Goal: Task Accomplishment & Management: Manage account settings

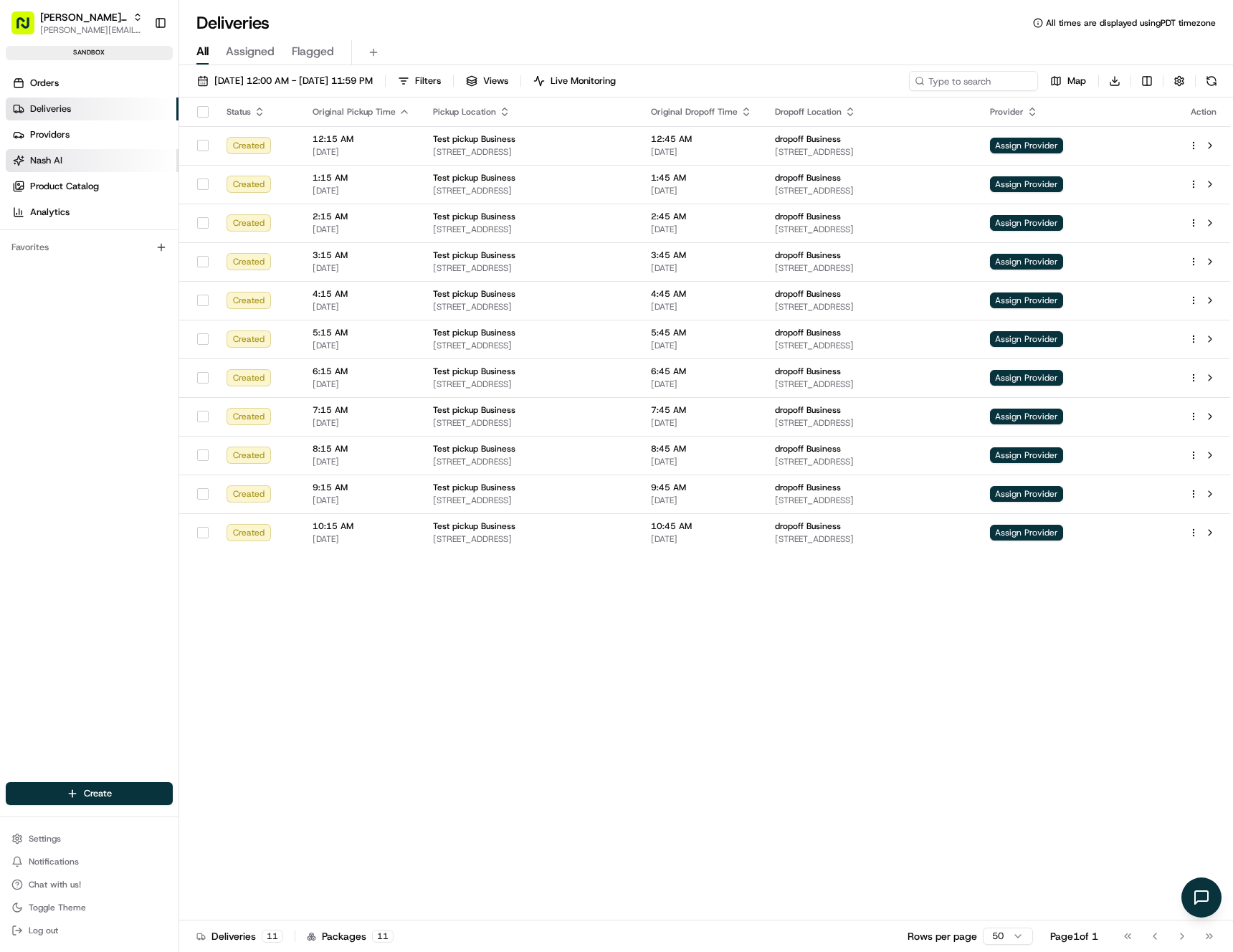
click at [135, 166] on link "Nash AI" at bounding box center [92, 161] width 173 height 23
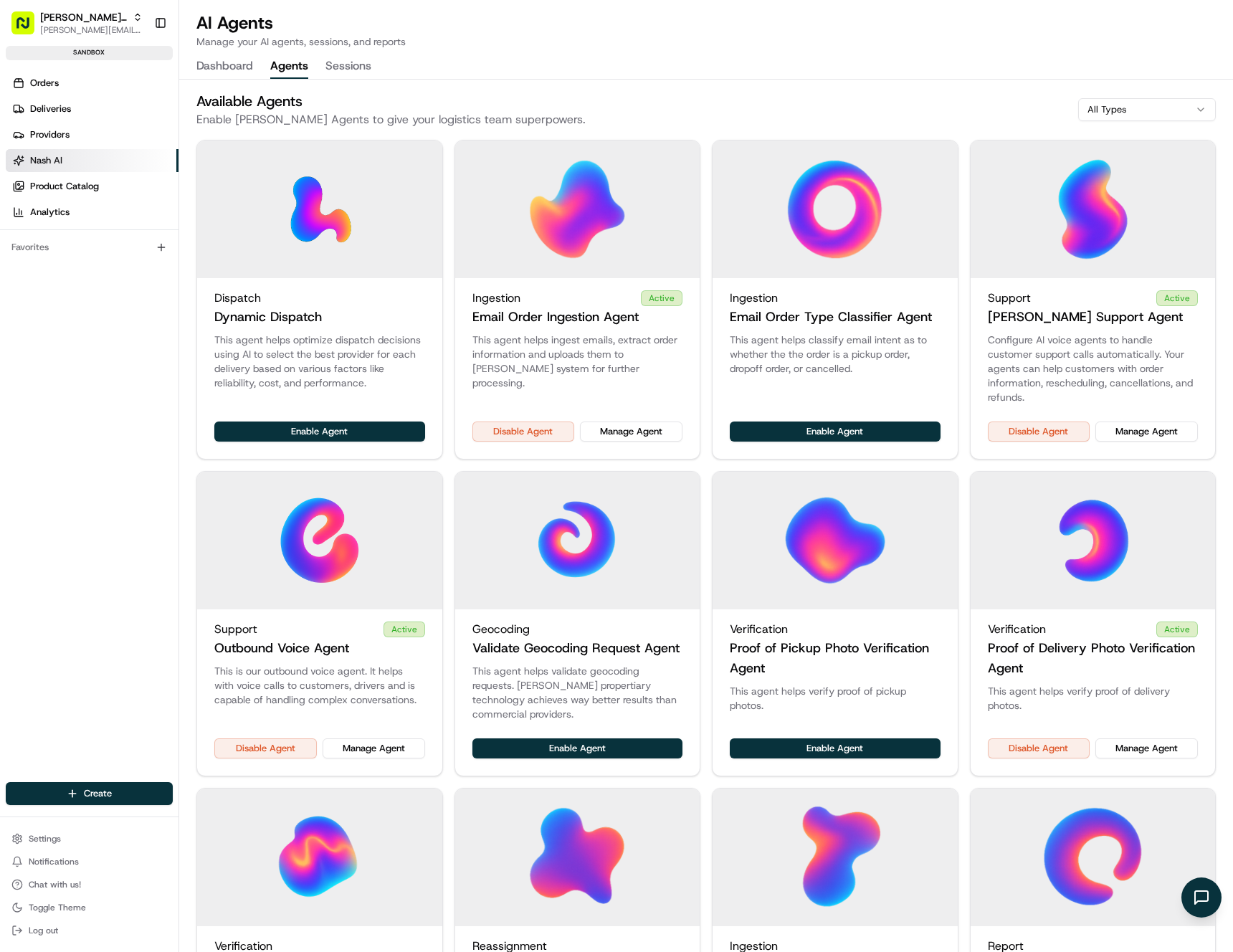
click at [278, 64] on button "Agents" at bounding box center [288, 66] width 38 height 24
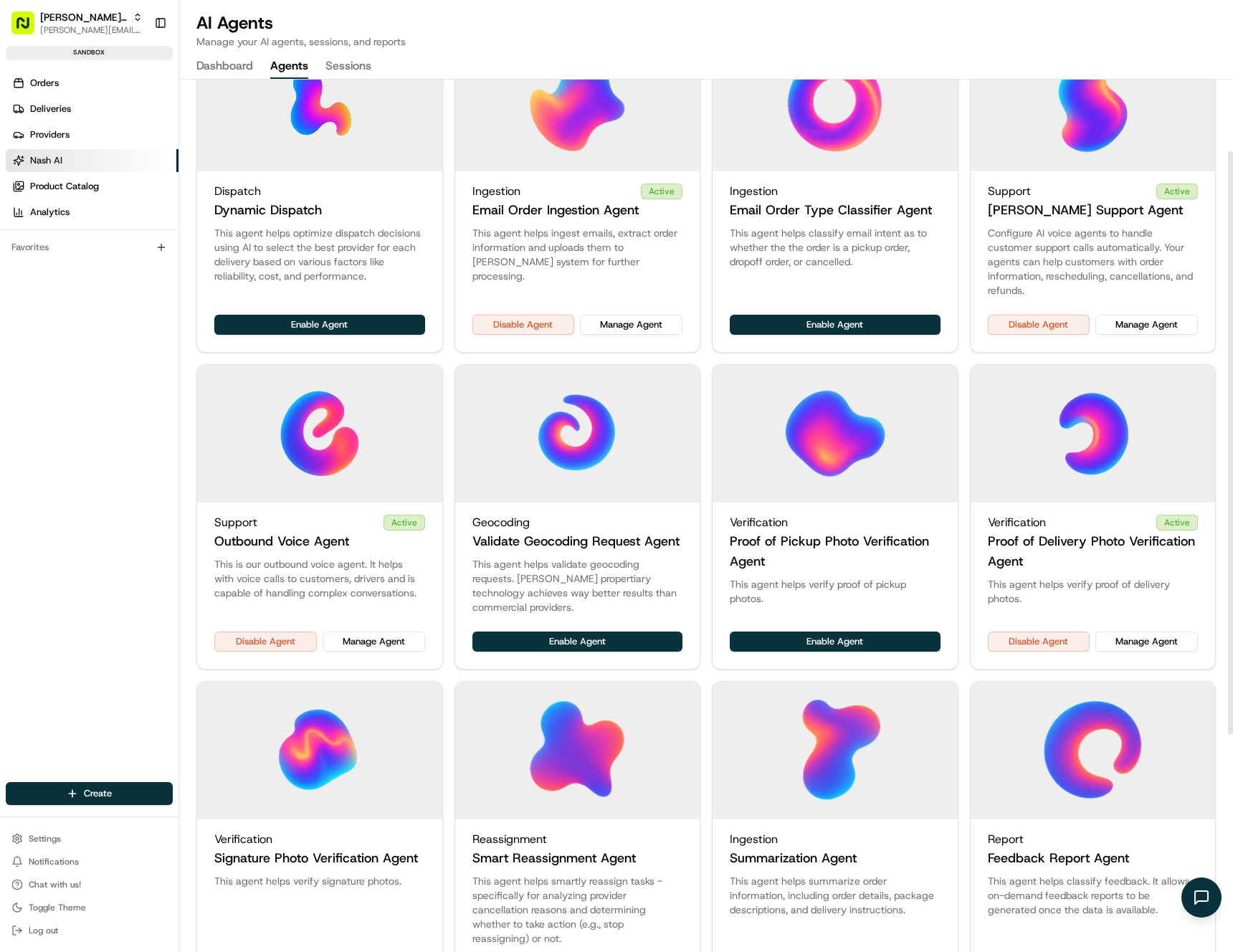
scroll to position [226, 0]
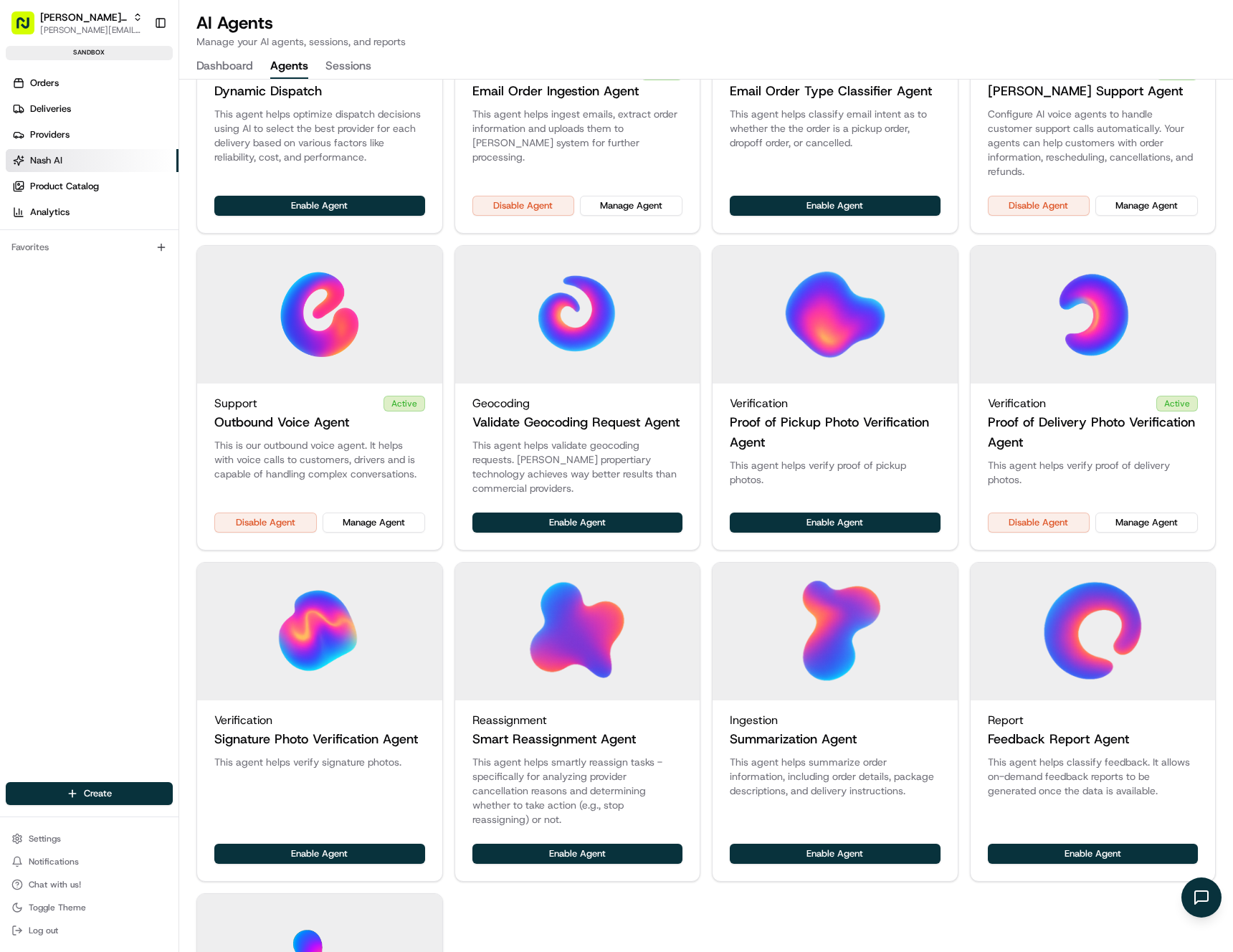
click at [760, 428] on h3 "Proof of Pickup Photo Verification Agent" at bounding box center [835, 432] width 210 height 41
click at [803, 458] on p "This agent helps verify proof of pickup photos." at bounding box center [835, 473] width 210 height 29
click at [779, 512] on button "Enable Agent" at bounding box center [835, 522] width 210 height 20
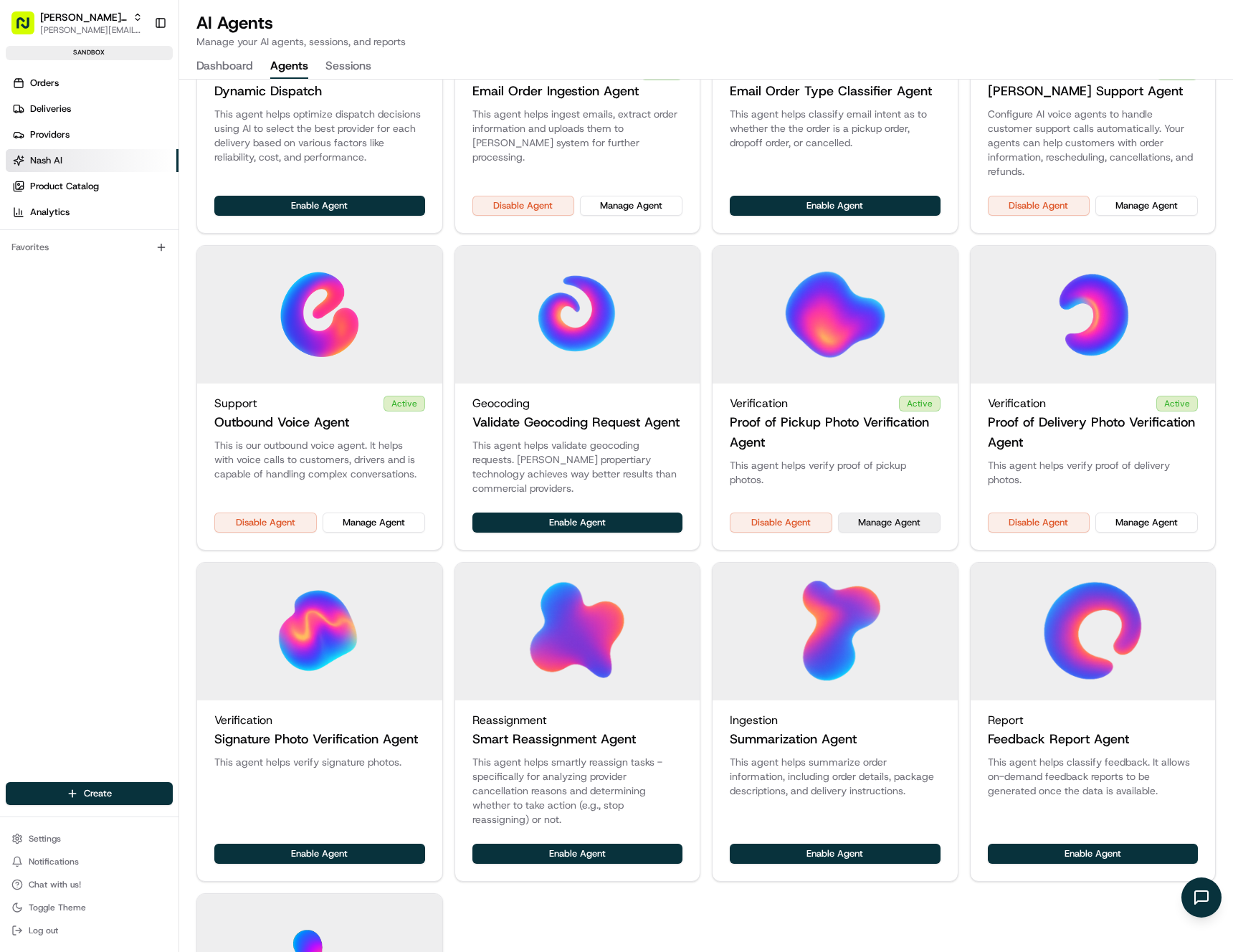
click at [868, 516] on button "Manage Agent" at bounding box center [890, 522] width 102 height 20
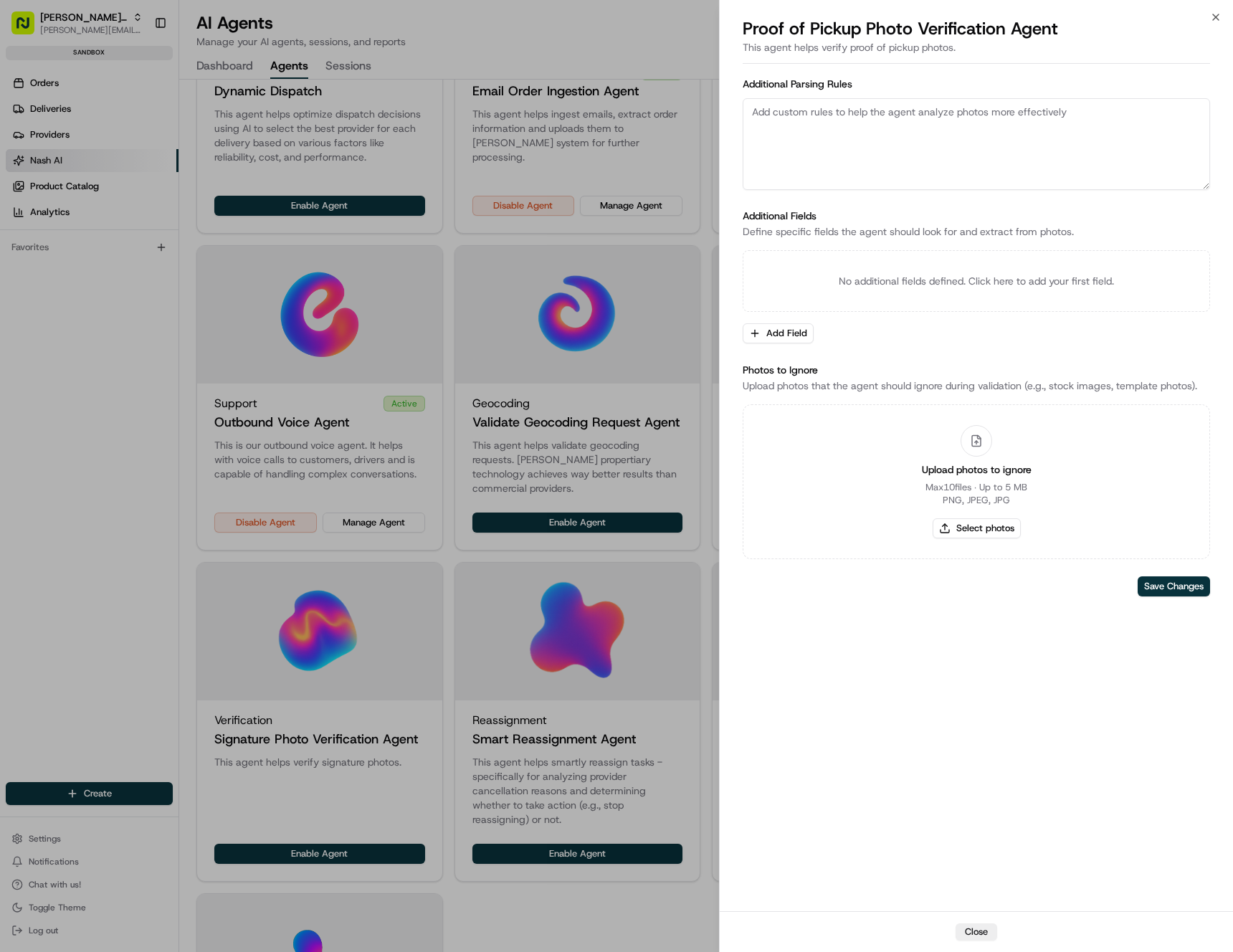
click at [650, 405] on div at bounding box center [616, 476] width 1233 height 952
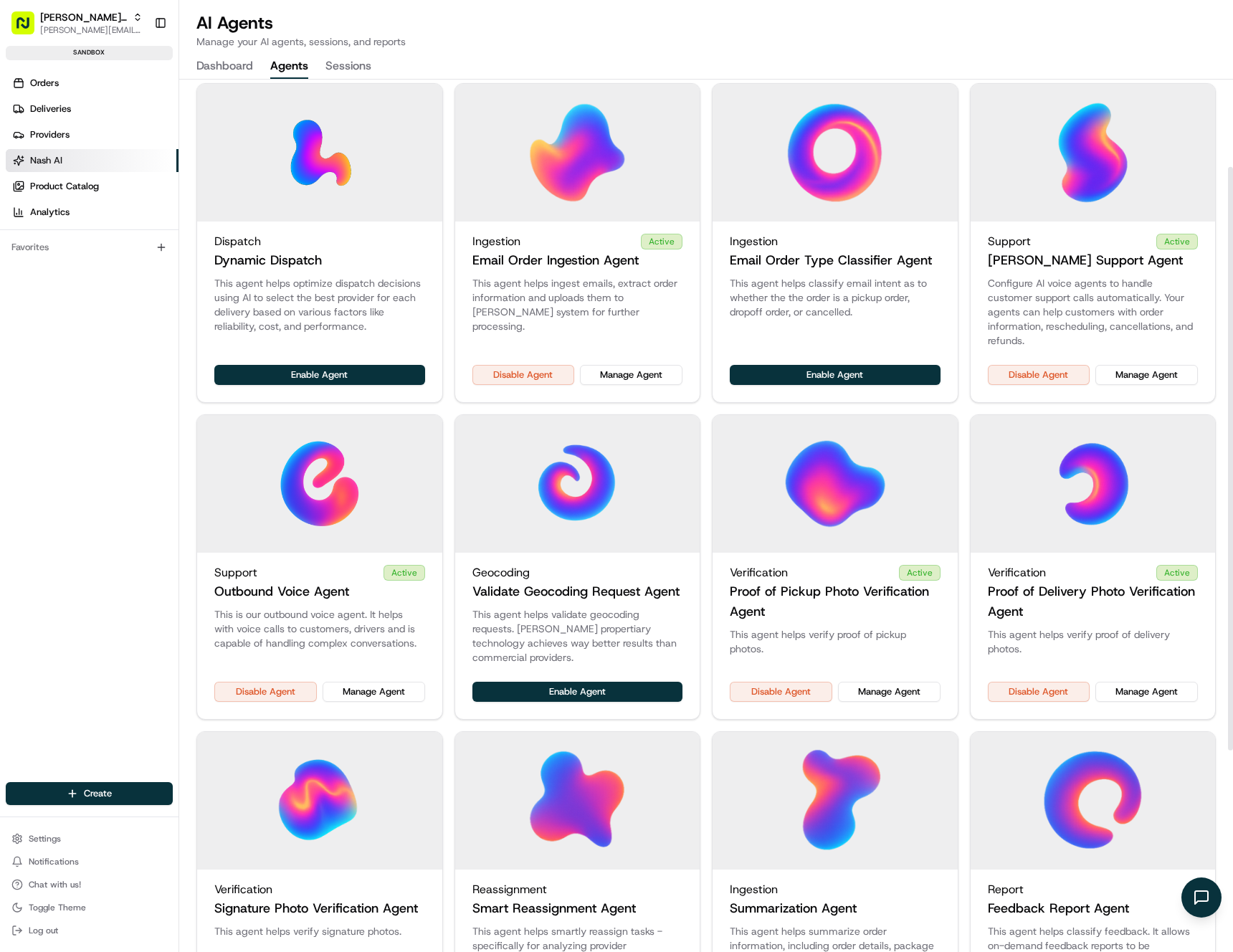
scroll to position [0, 0]
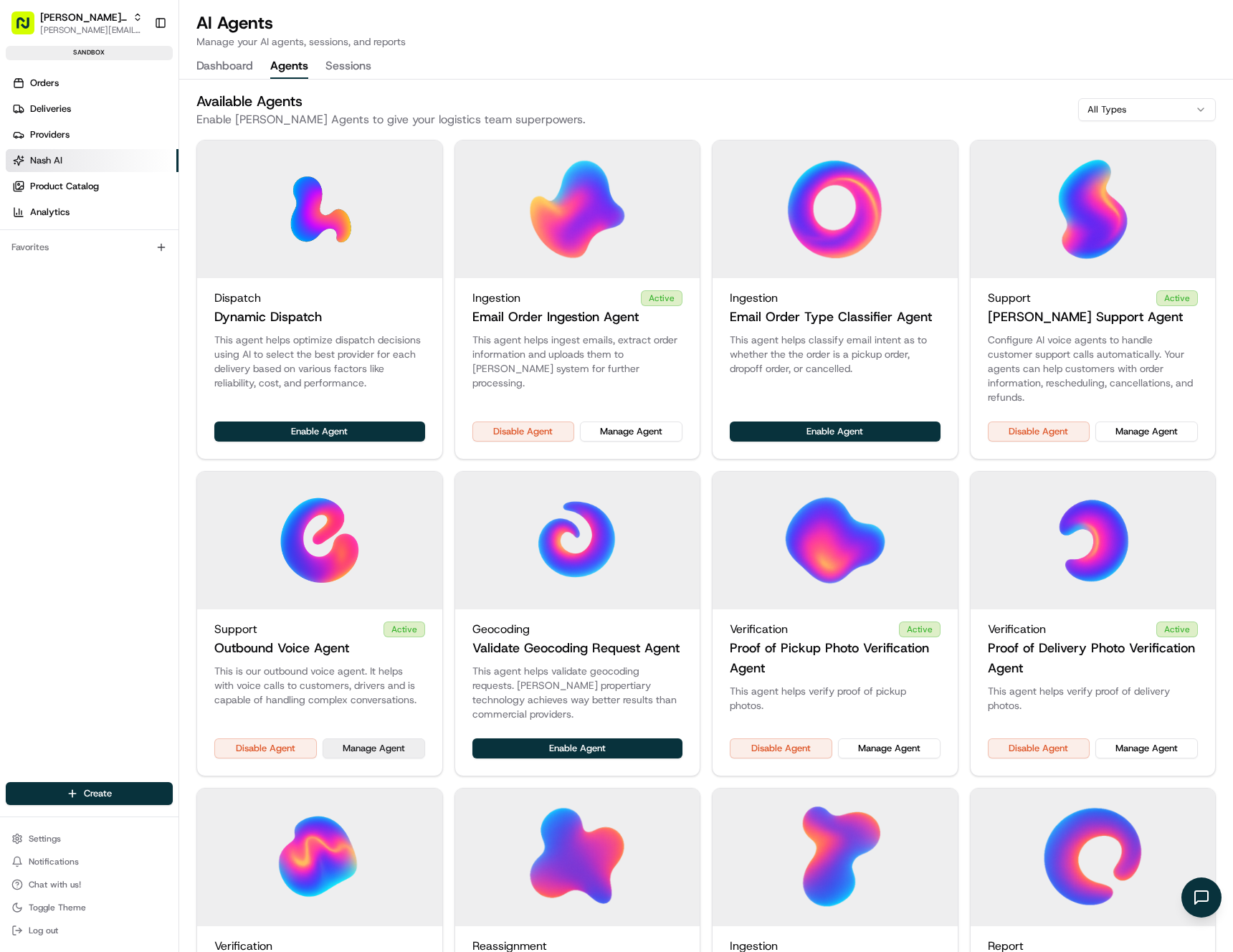
click at [392, 738] on button "Manage Agent" at bounding box center [373, 748] width 102 height 20
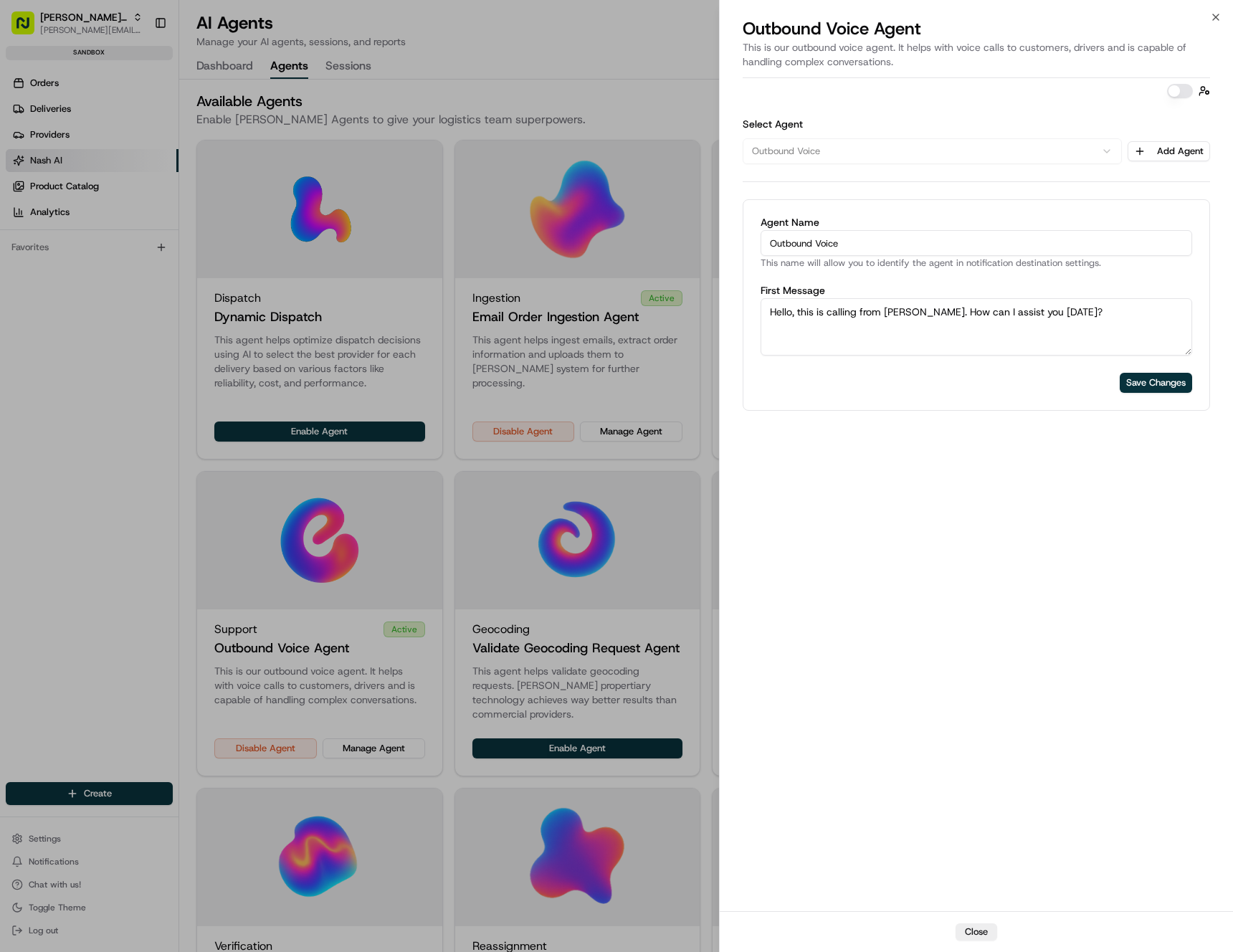
click at [1207, 17] on h2 "Outbound Voice Agent" at bounding box center [976, 29] width 467 height 23
click at [1218, 12] on div "Close Outbound Voice Agent This is our outbound voice agent. It helps with voic…" at bounding box center [975, 476] width 514 height 952
click at [1217, 16] on icon "button" at bounding box center [1216, 17] width 6 height 6
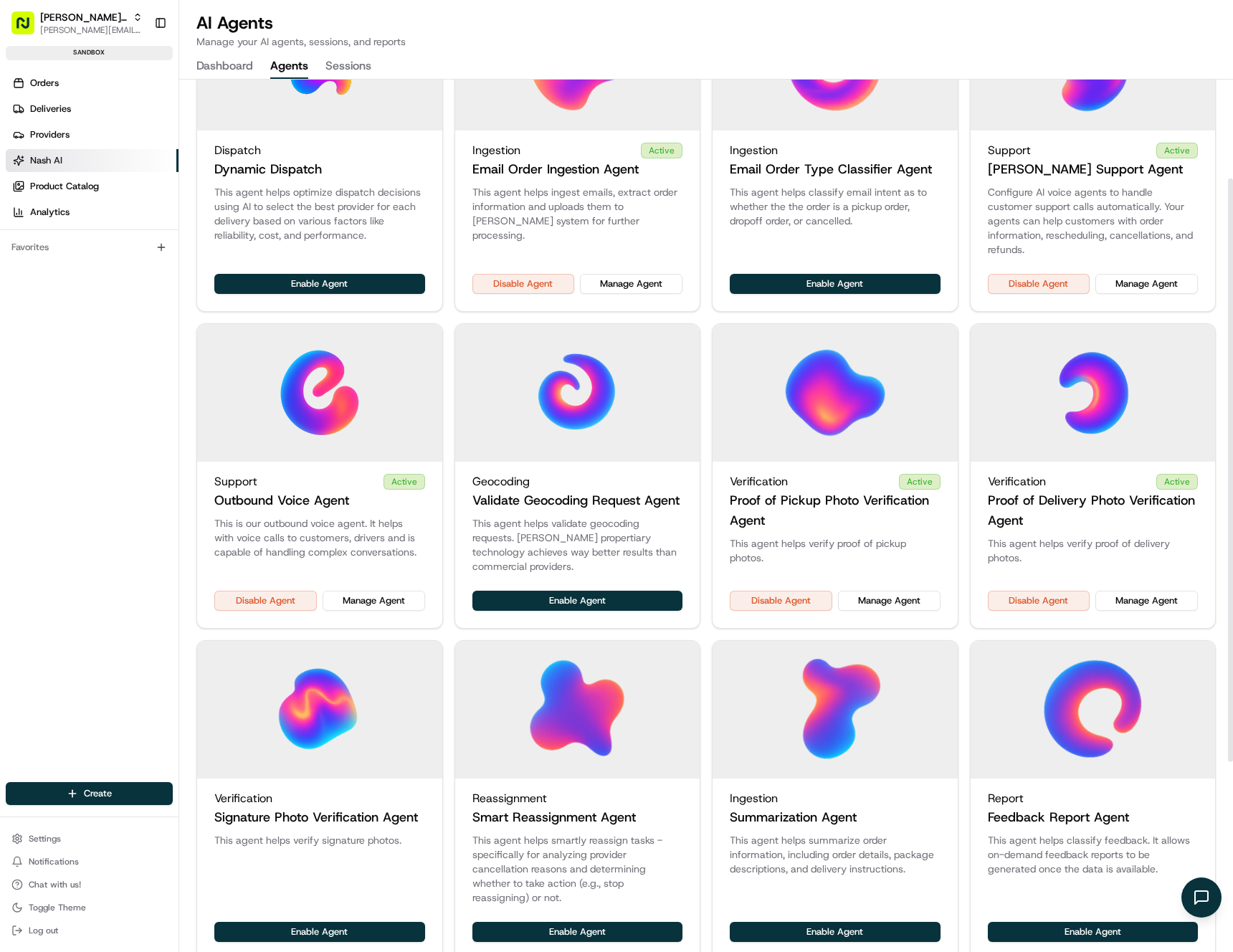
scroll to position [188, 0]
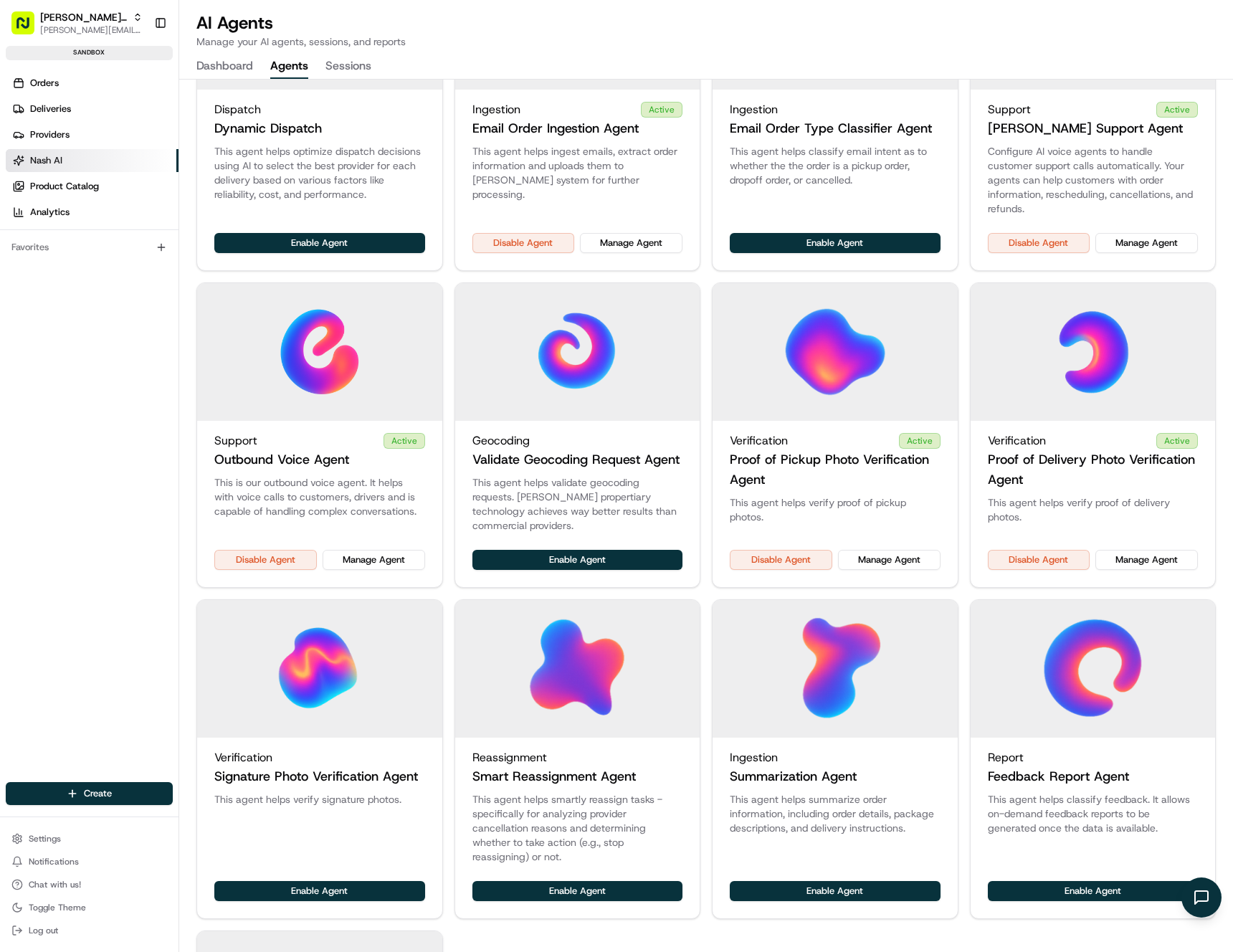
click at [367, 377] on div at bounding box center [319, 352] width 245 height 138
click at [281, 480] on p "This is our outbound voice agent. It helps with voice calls to customers, drive…" at bounding box center [319, 497] width 210 height 43
click at [362, 493] on p "This is our outbound voice agent. It helps with voice calls to customers, drive…" at bounding box center [319, 497] width 210 height 43
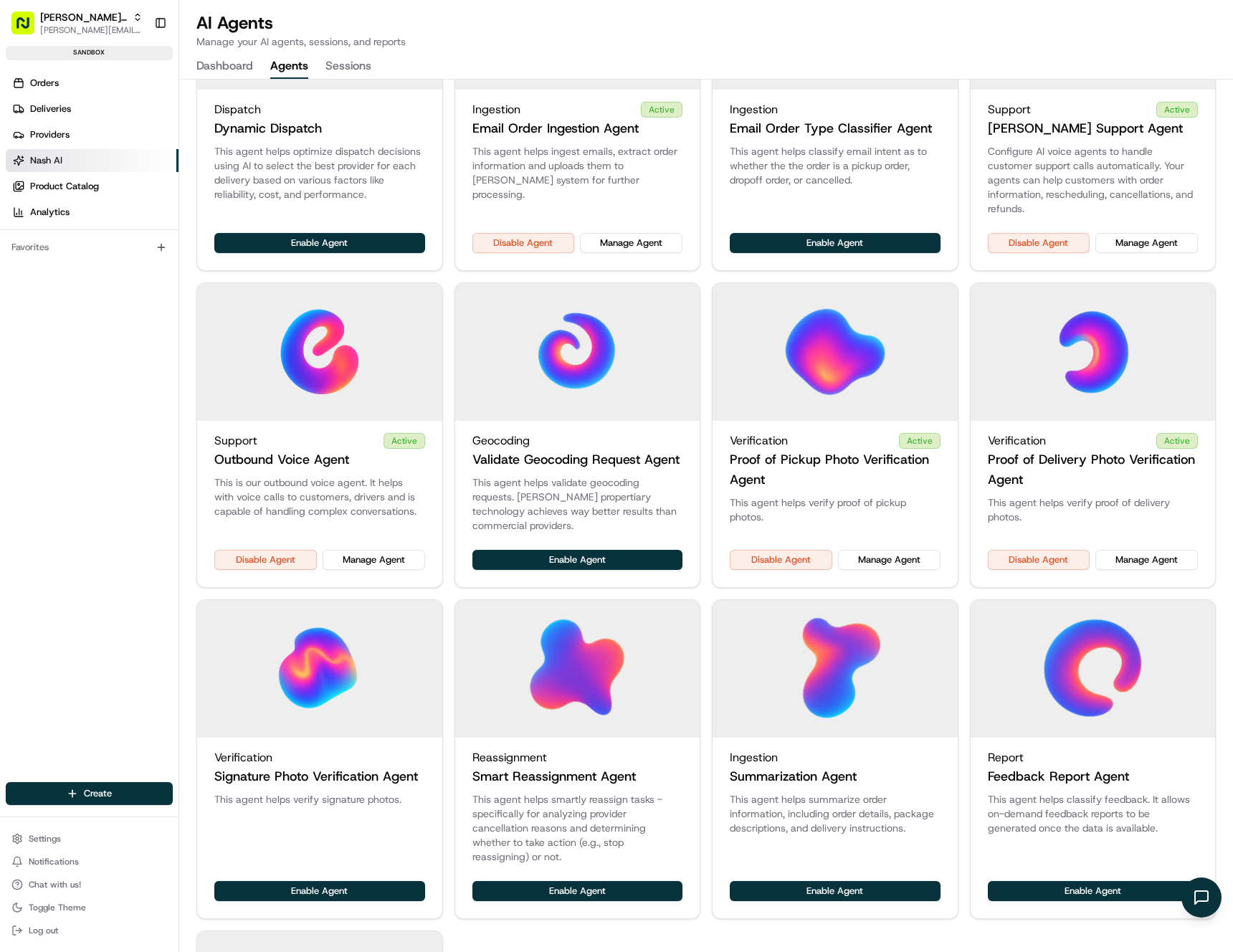
click at [301, 492] on p "This is our outbound voice agent. It helps with voice calls to customers, drive…" at bounding box center [319, 497] width 210 height 43
click at [40, 834] on span "Settings" at bounding box center [44, 838] width 32 height 12
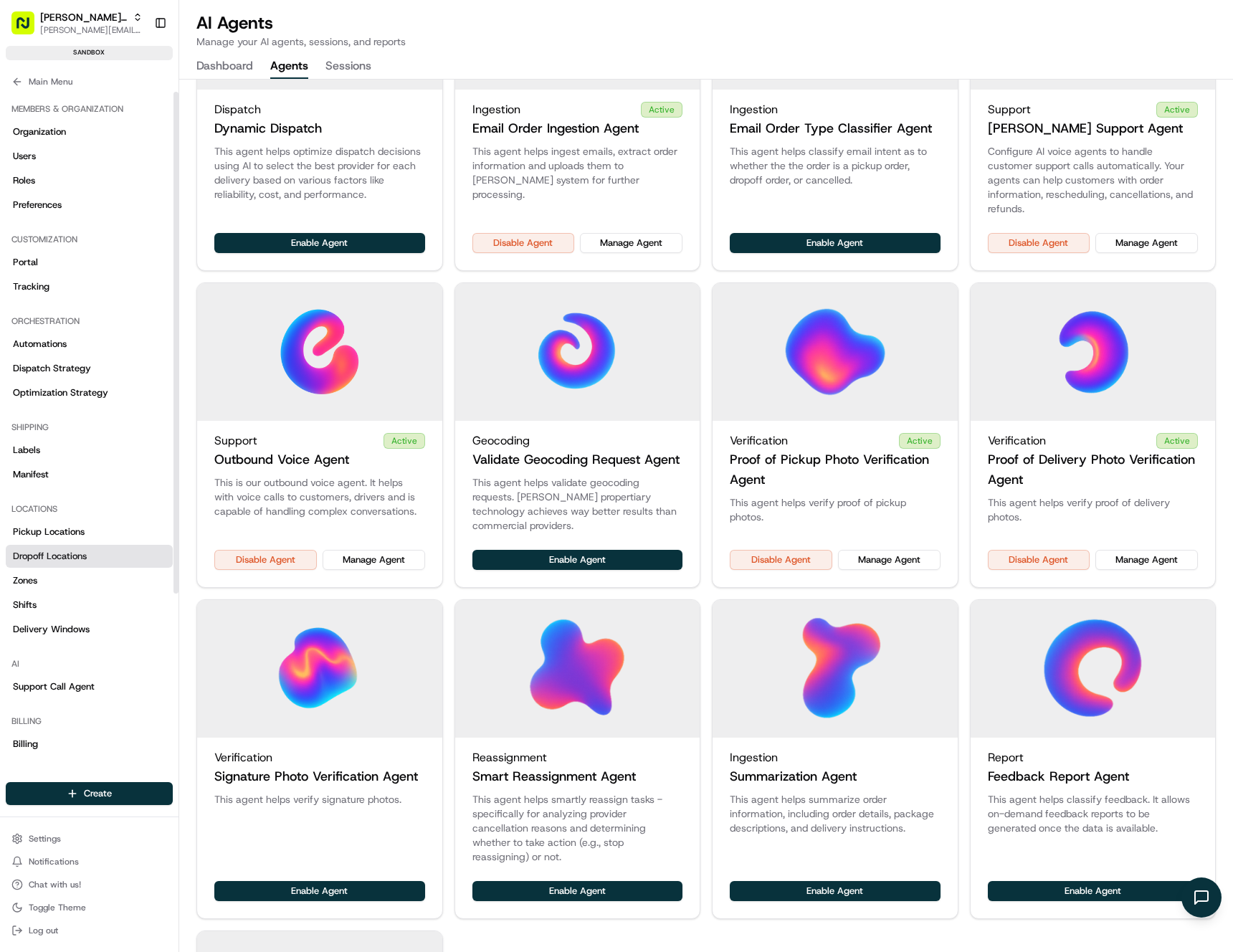
scroll to position [216, 0]
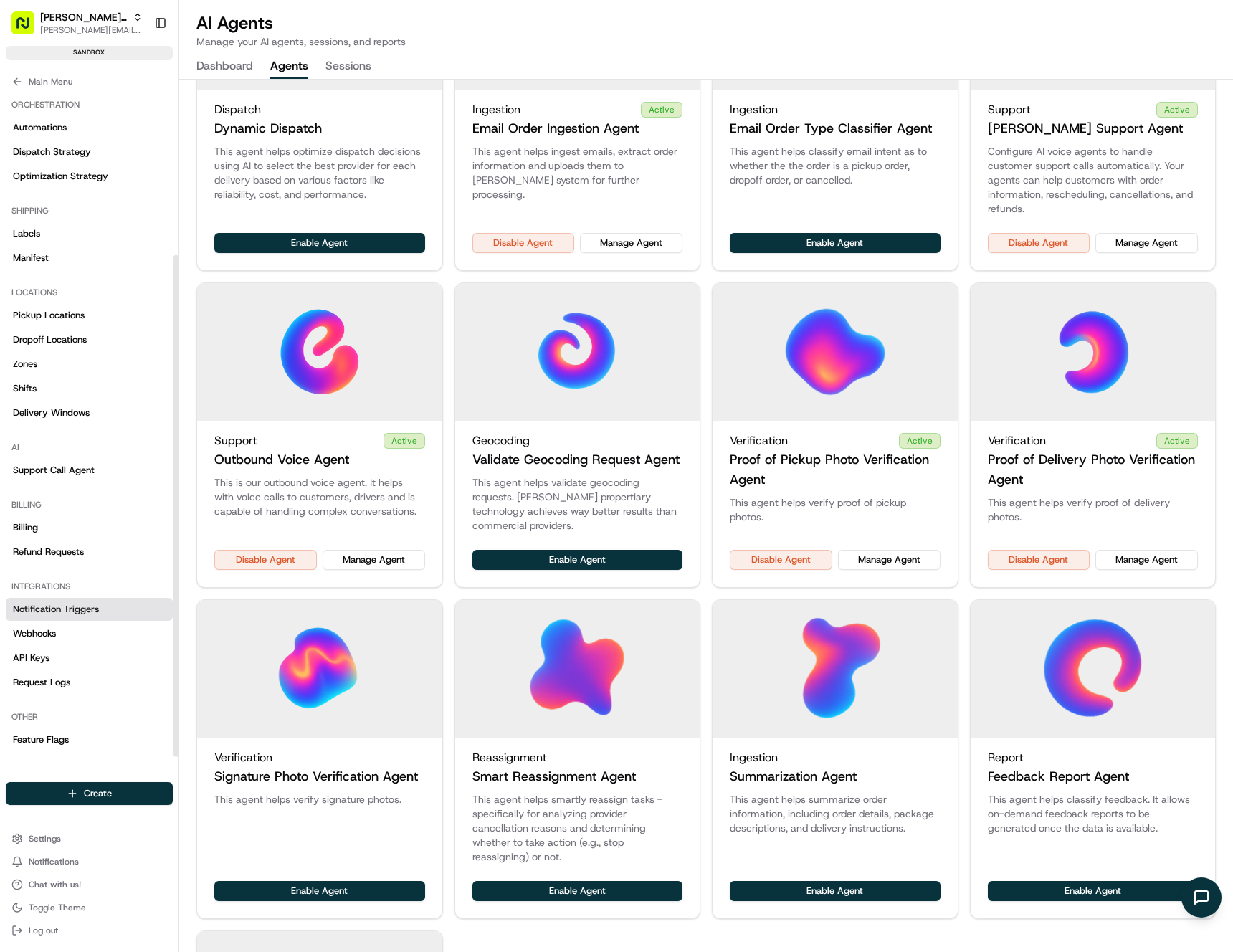
click at [92, 611] on span "Notification Triggers" at bounding box center [55, 609] width 86 height 13
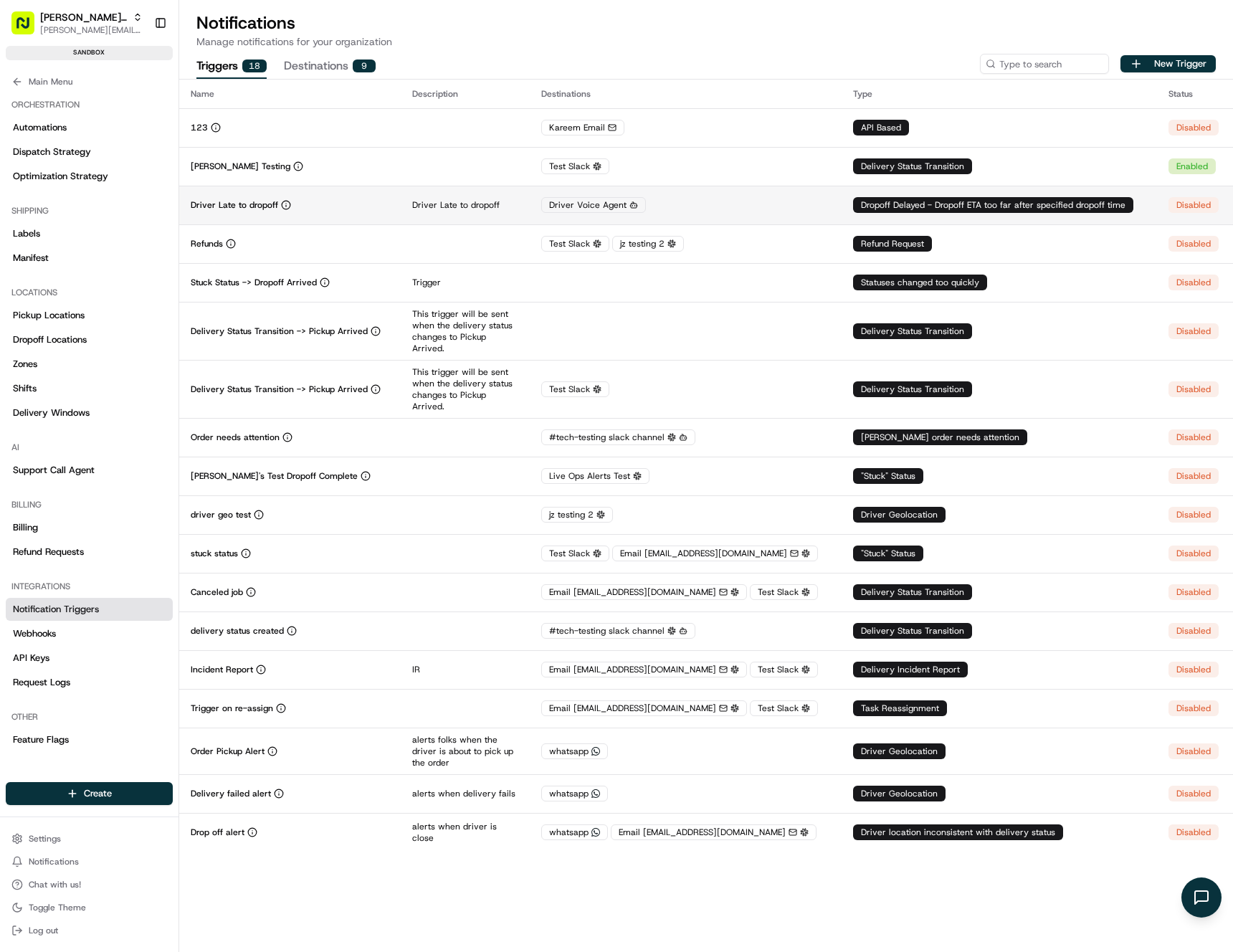
click at [322, 208] on div "Driver Late to dropoff" at bounding box center [290, 205] width 199 height 12
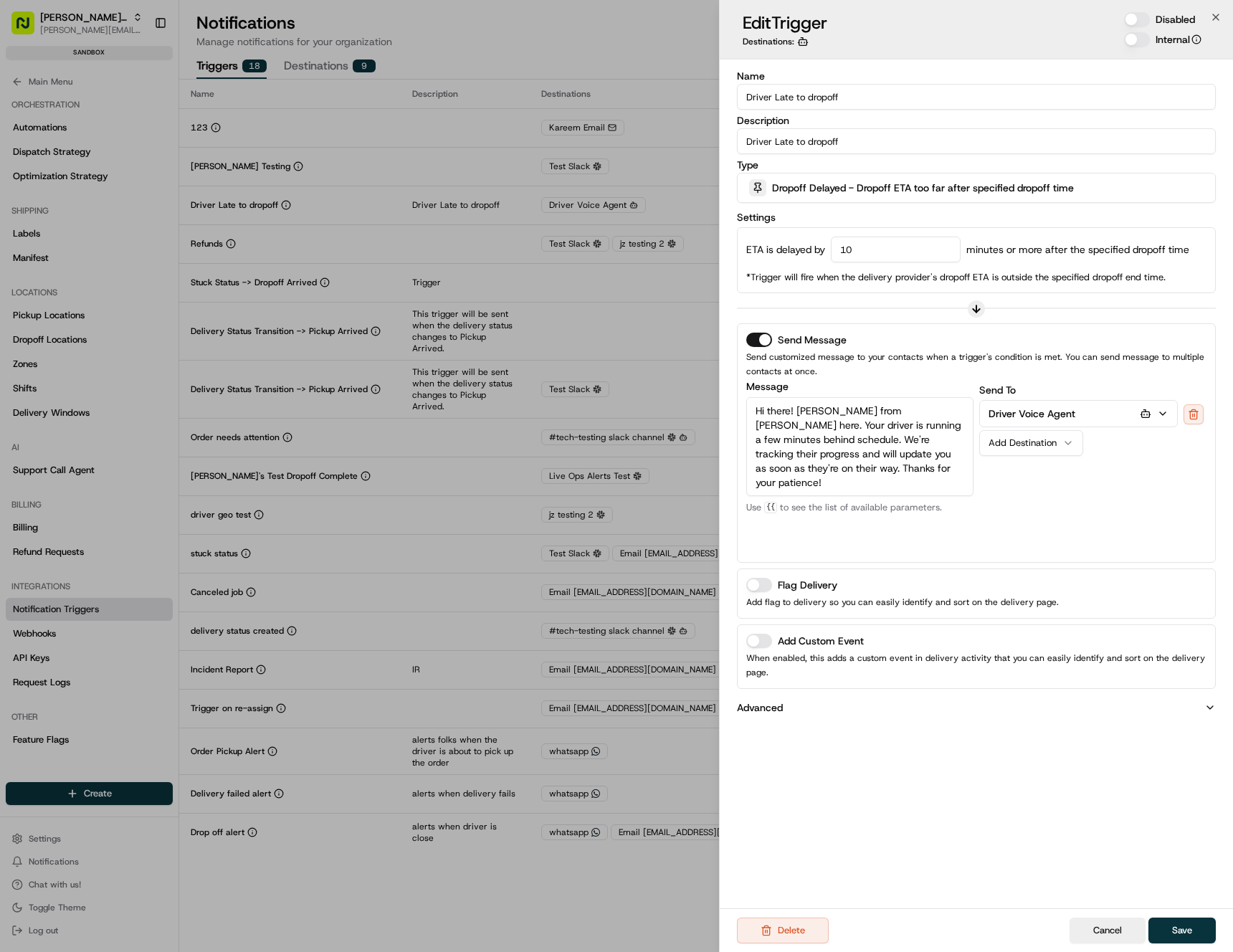
click at [853, 184] on span "Dropoff Delayed - Dropoff ETA too far after specified dropoff time" at bounding box center [922, 187] width 302 height 14
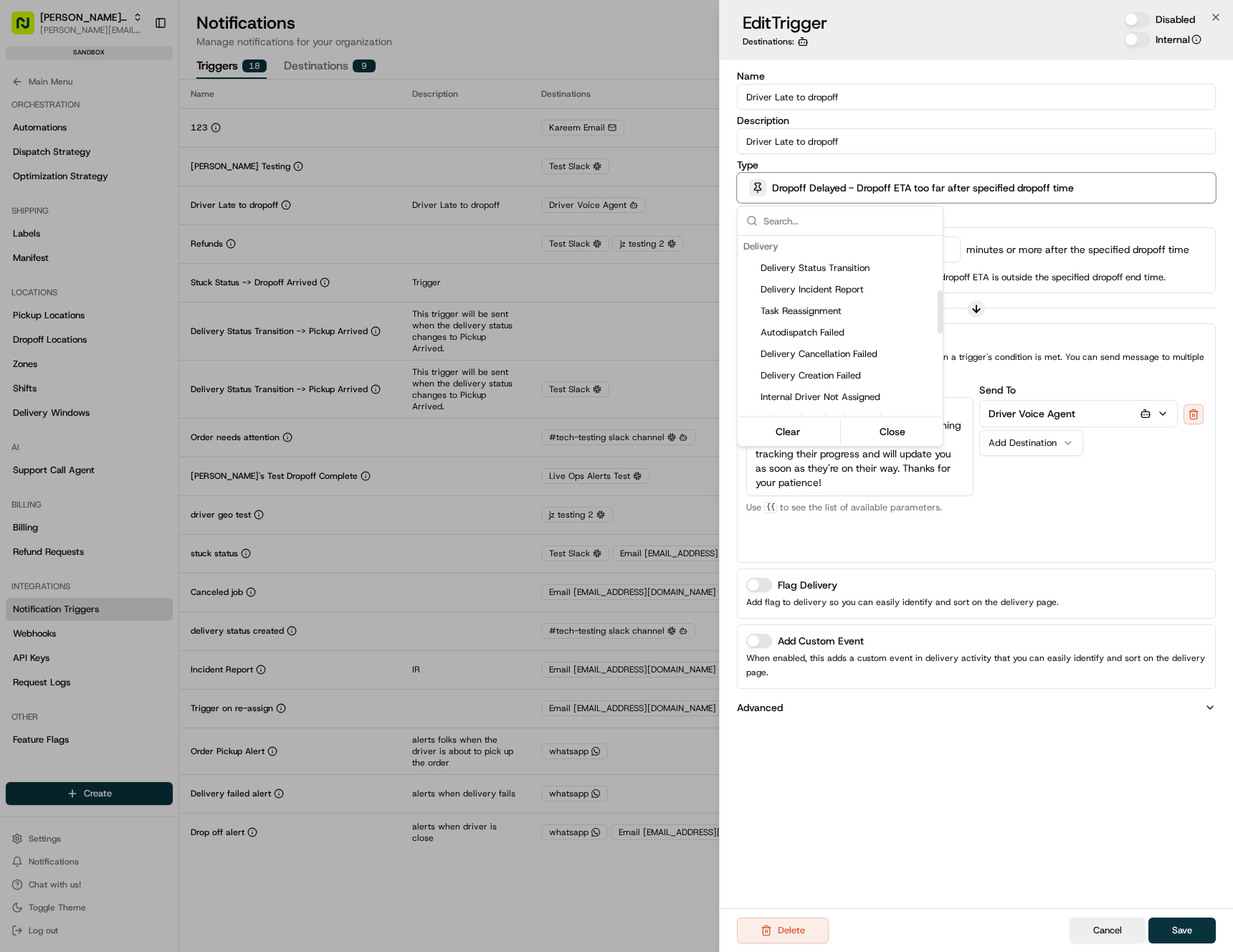
scroll to position [572, 0]
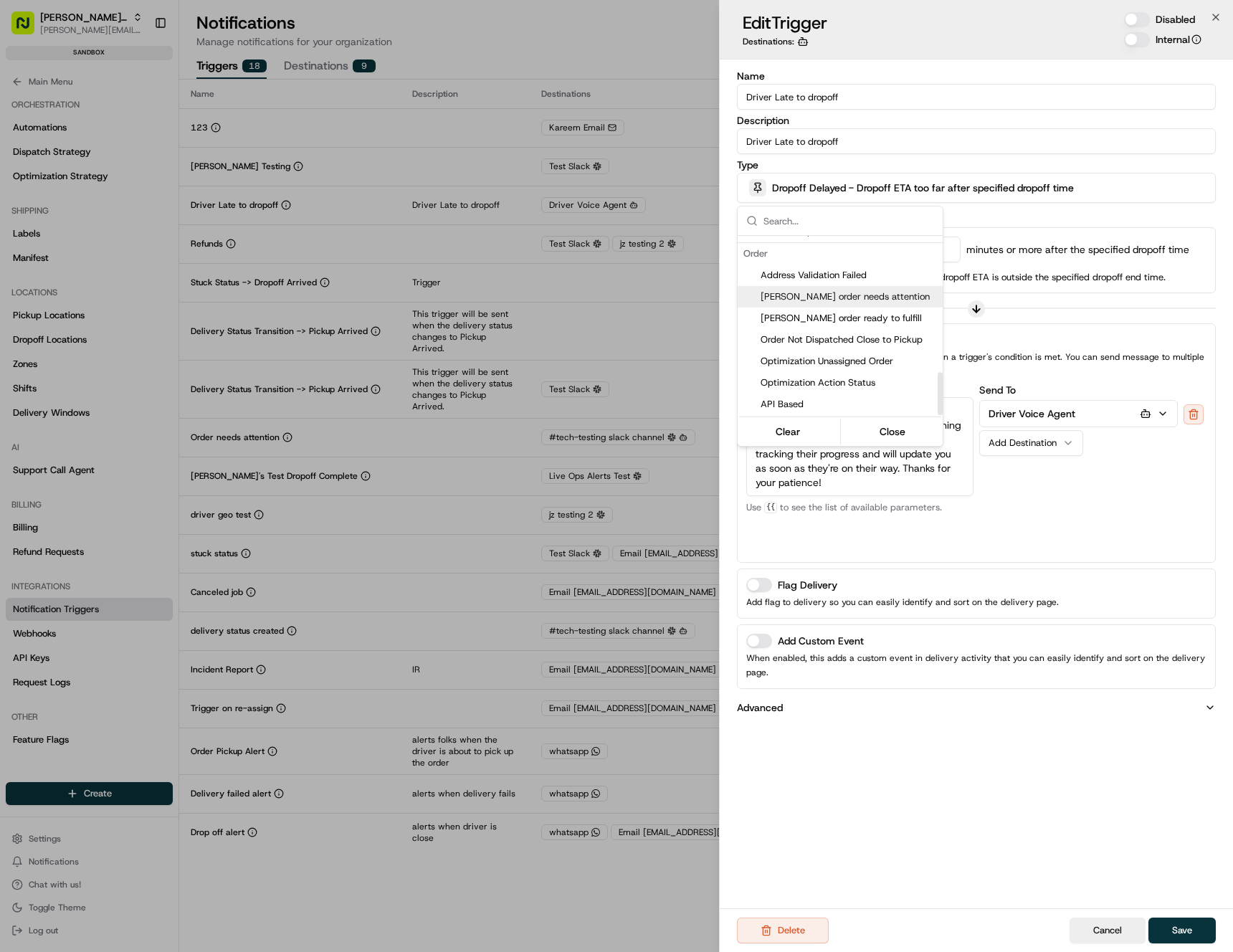
click at [1059, 208] on div at bounding box center [616, 476] width 1233 height 952
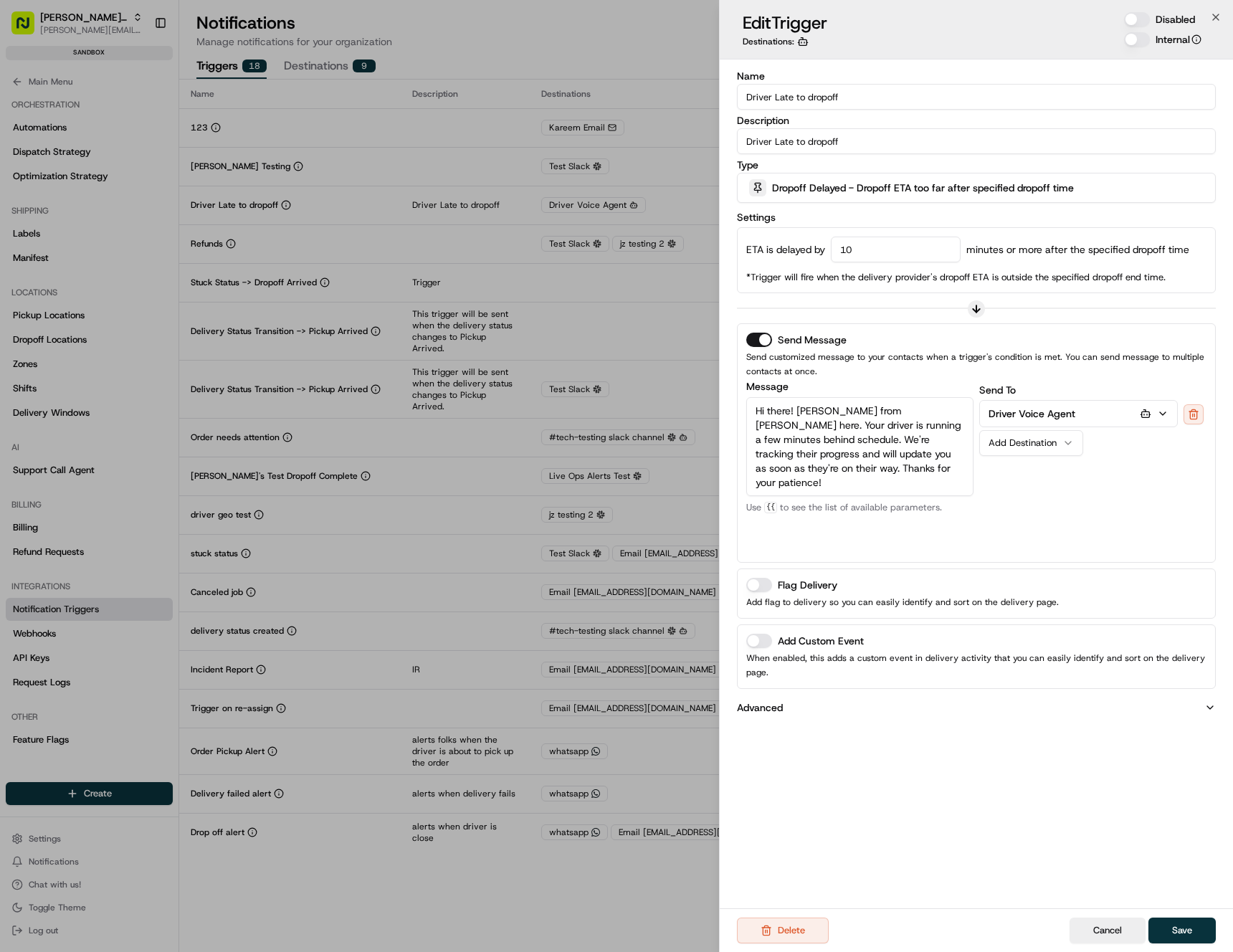
drag, startPoint x: 764, startPoint y: 410, endPoint x: 920, endPoint y: 477, distance: 169.8
click at [920, 477] on textarea "Hi there! [PERSON_NAME] from [PERSON_NAME] here. Your driver is running a few m…" at bounding box center [861, 447] width 228 height 99
click at [1067, 417] on p "Driver Voice Agent" at bounding box center [1032, 413] width 87 height 14
click at [1050, 406] on p "Driver Voice Agent" at bounding box center [1032, 413] width 87 height 14
